Goal: Information Seeking & Learning: Check status

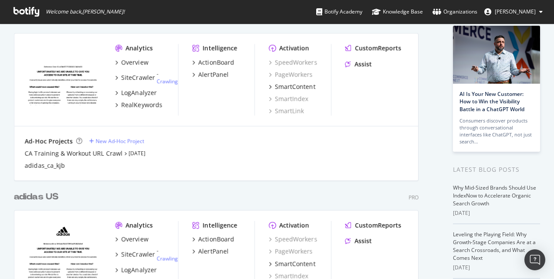
scroll to position [87, 0]
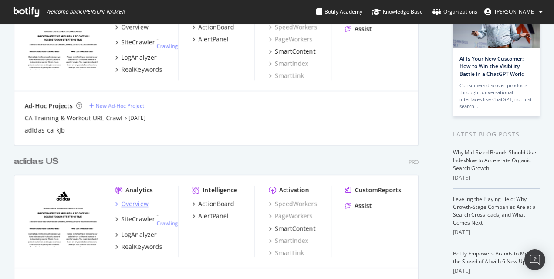
click at [123, 202] on div "Overview" at bounding box center [135, 204] width 27 height 9
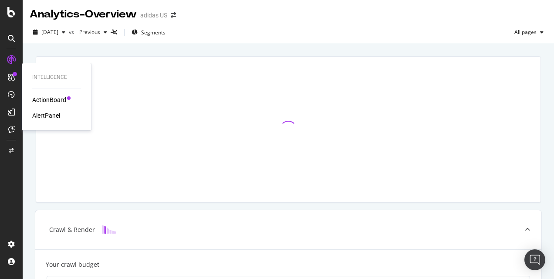
click at [53, 121] on div "Intelligence ActionBoard AlertPanel" at bounding box center [56, 97] width 63 height 64
click at [55, 116] on div "AlertPanel" at bounding box center [46, 115] width 28 height 9
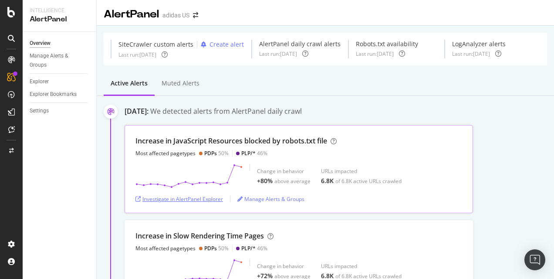
click at [196, 205] on div "Investigate in AlertPanel Explorer" at bounding box center [180, 198] width 88 height 13
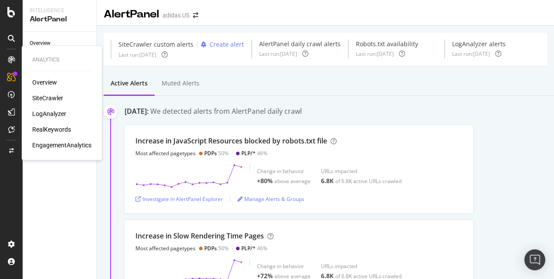
click at [45, 117] on div "LogAnalyzer" at bounding box center [49, 113] width 34 height 9
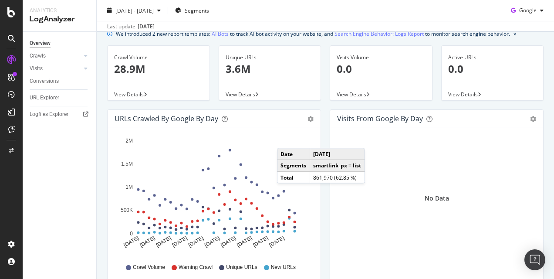
scroll to position [12, 0]
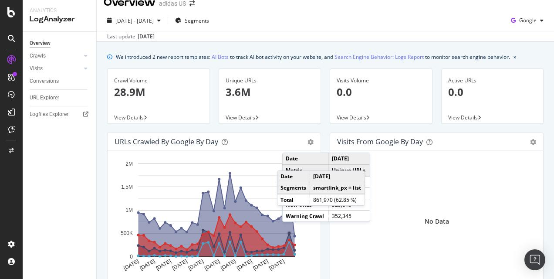
click at [291, 231] on icon "A chart." at bounding box center [217, 214] width 156 height 83
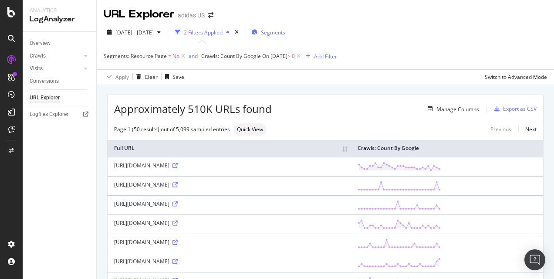
click at [285, 31] on span "Segments" at bounding box center [273, 32] width 24 height 7
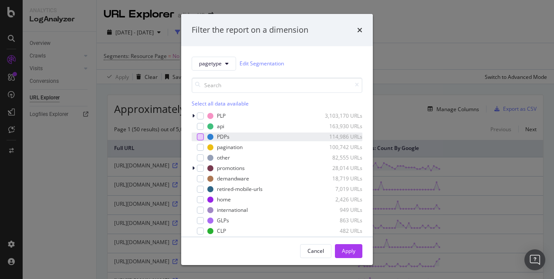
click at [198, 138] on div "modal" at bounding box center [200, 136] width 7 height 7
click at [358, 31] on icon "times" at bounding box center [359, 30] width 5 height 7
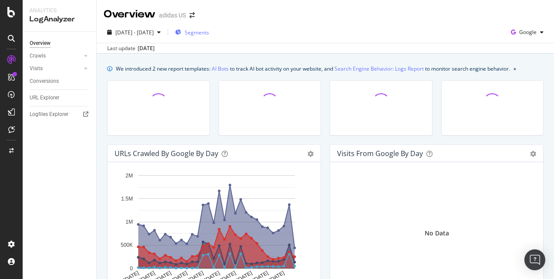
click at [206, 34] on span "Segments" at bounding box center [197, 32] width 24 height 7
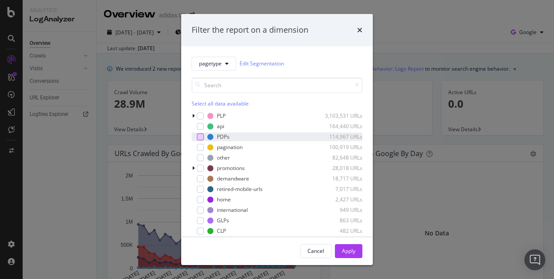
click at [203, 136] on div "modal" at bounding box center [200, 136] width 7 height 7
click at [363, 248] on div "Cancel Apply" at bounding box center [277, 251] width 192 height 28
click at [361, 248] on button "Apply" at bounding box center [348, 251] width 27 height 14
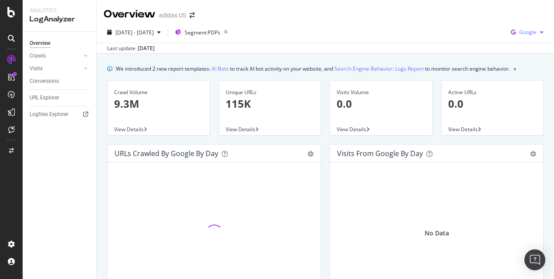
click at [537, 32] on div "button" at bounding box center [542, 32] width 10 height 5
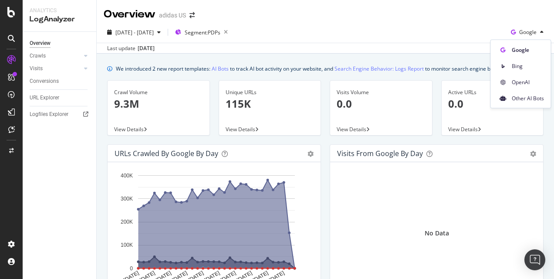
click at [406, 35] on div "[DATE] - [DATE] Segment: PDPs Google" at bounding box center [326, 33] width 458 height 17
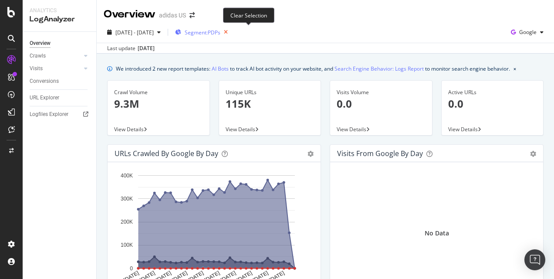
click at [231, 36] on icon "button" at bounding box center [225, 32] width 11 height 12
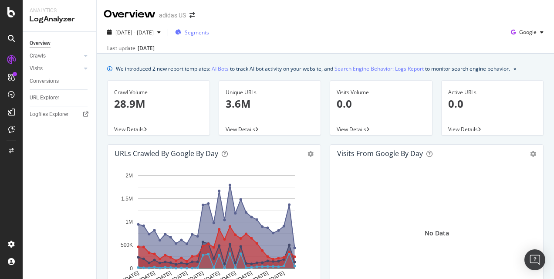
click at [209, 33] on span "Segments" at bounding box center [197, 32] width 24 height 7
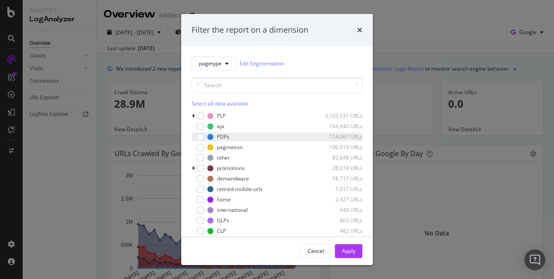
click at [201, 140] on div "PDPs 114,967 URLs" at bounding box center [277, 136] width 171 height 9
click at [355, 253] on div "Apply" at bounding box center [349, 250] width 14 height 7
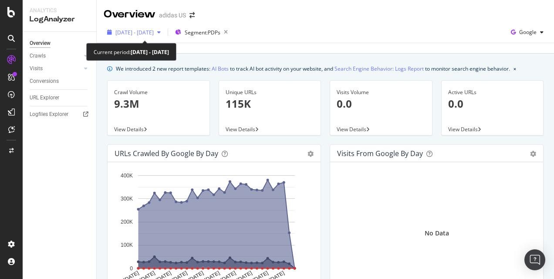
click at [154, 34] on span "[DATE] - [DATE]" at bounding box center [134, 32] width 38 height 7
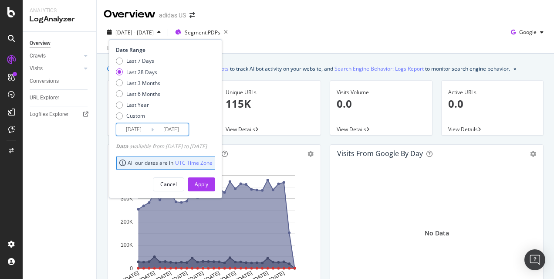
click at [143, 129] on input "[DATE]" at bounding box center [133, 129] width 35 height 12
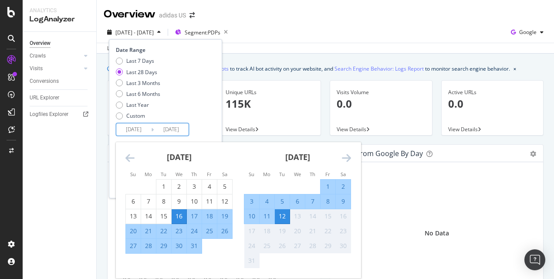
click at [257, 217] on div "10" at bounding box center [251, 216] width 15 height 9
type input "[DATE]"
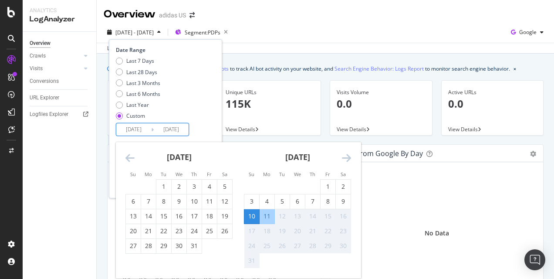
click at [253, 218] on div "10" at bounding box center [251, 216] width 15 height 9
type input "[DATE]"
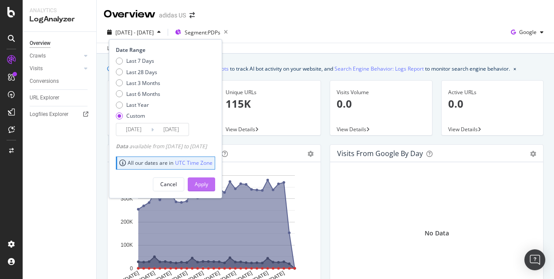
click at [215, 183] on button "Apply" at bounding box center [201, 184] width 27 height 14
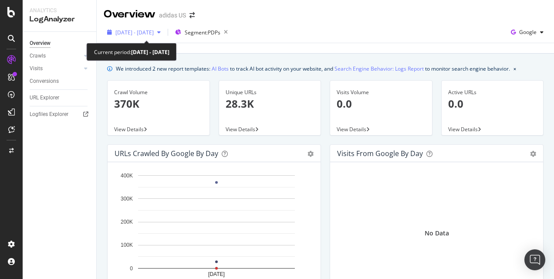
click at [154, 31] on span "[DATE] - [DATE]" at bounding box center [134, 32] width 38 height 7
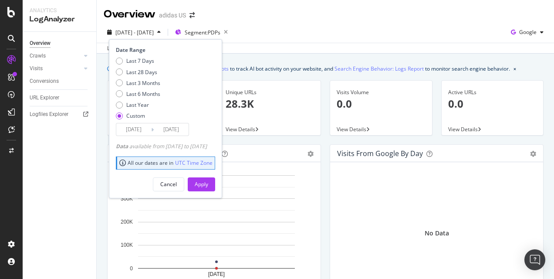
click at [154, 31] on span "[DATE] - [DATE]" at bounding box center [134, 32] width 38 height 7
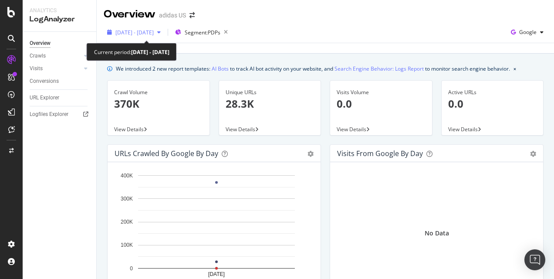
click at [154, 34] on span "[DATE] - [DATE]" at bounding box center [134, 32] width 38 height 7
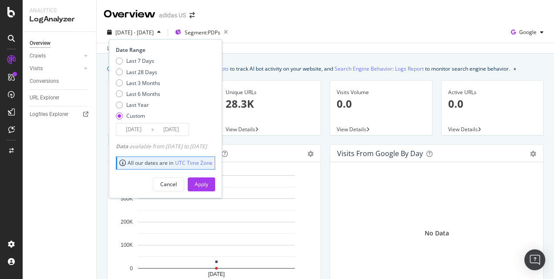
click at [143, 132] on input "[DATE]" at bounding box center [133, 129] width 35 height 12
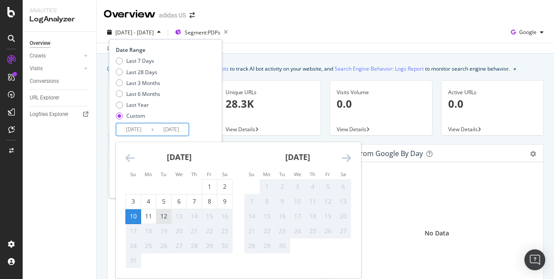
click at [167, 216] on div "12" at bounding box center [163, 216] width 15 height 9
click at [228, 201] on div "9" at bounding box center [224, 201] width 15 height 9
type input "[DATE]"
click at [171, 128] on input "[DATE]" at bounding box center [171, 129] width 35 height 12
click at [160, 217] on div "12" at bounding box center [163, 216] width 15 height 9
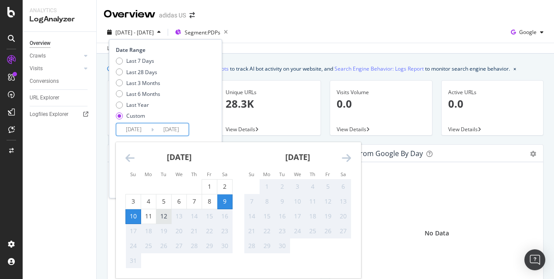
type input "[DATE]"
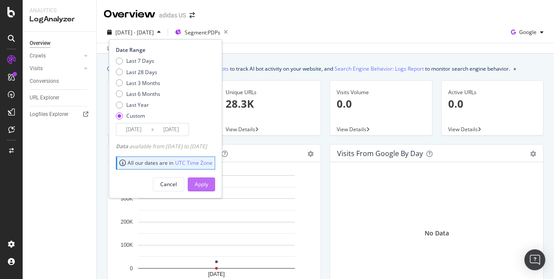
click at [208, 186] on div "Apply" at bounding box center [202, 183] width 14 height 7
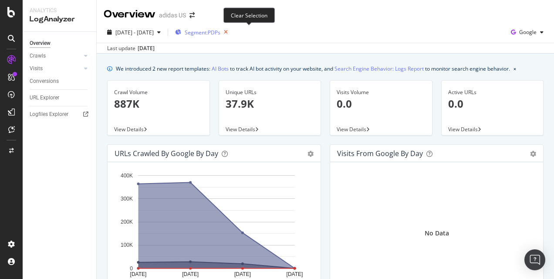
click at [231, 34] on icon "button" at bounding box center [225, 32] width 11 height 12
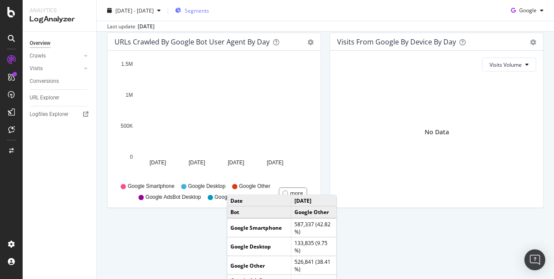
scroll to position [448, 0]
